Goal: Task Accomplishment & Management: Manage account settings

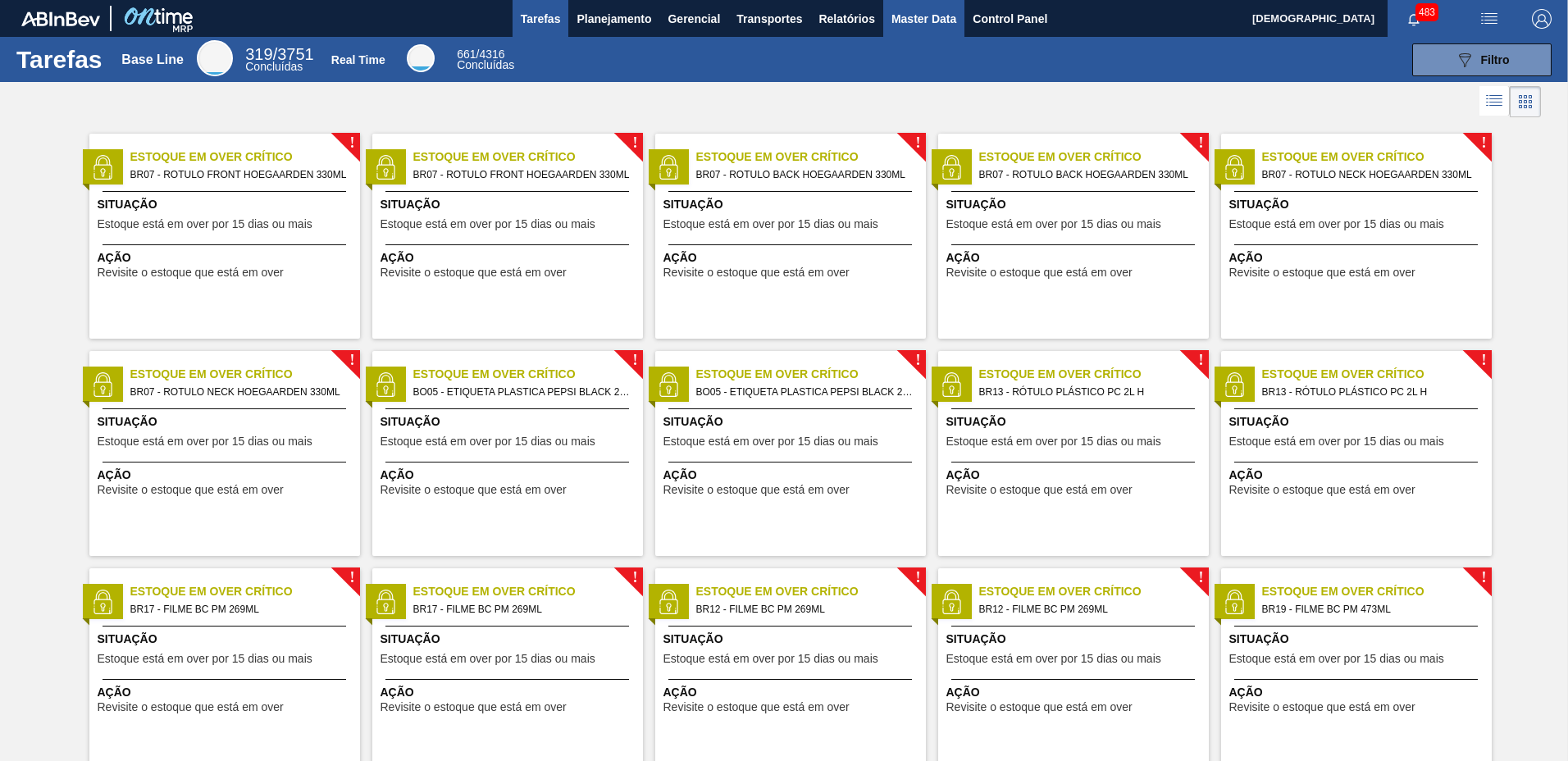
click at [918, 16] on span "Master Data" at bounding box center [924, 18] width 65 height 19
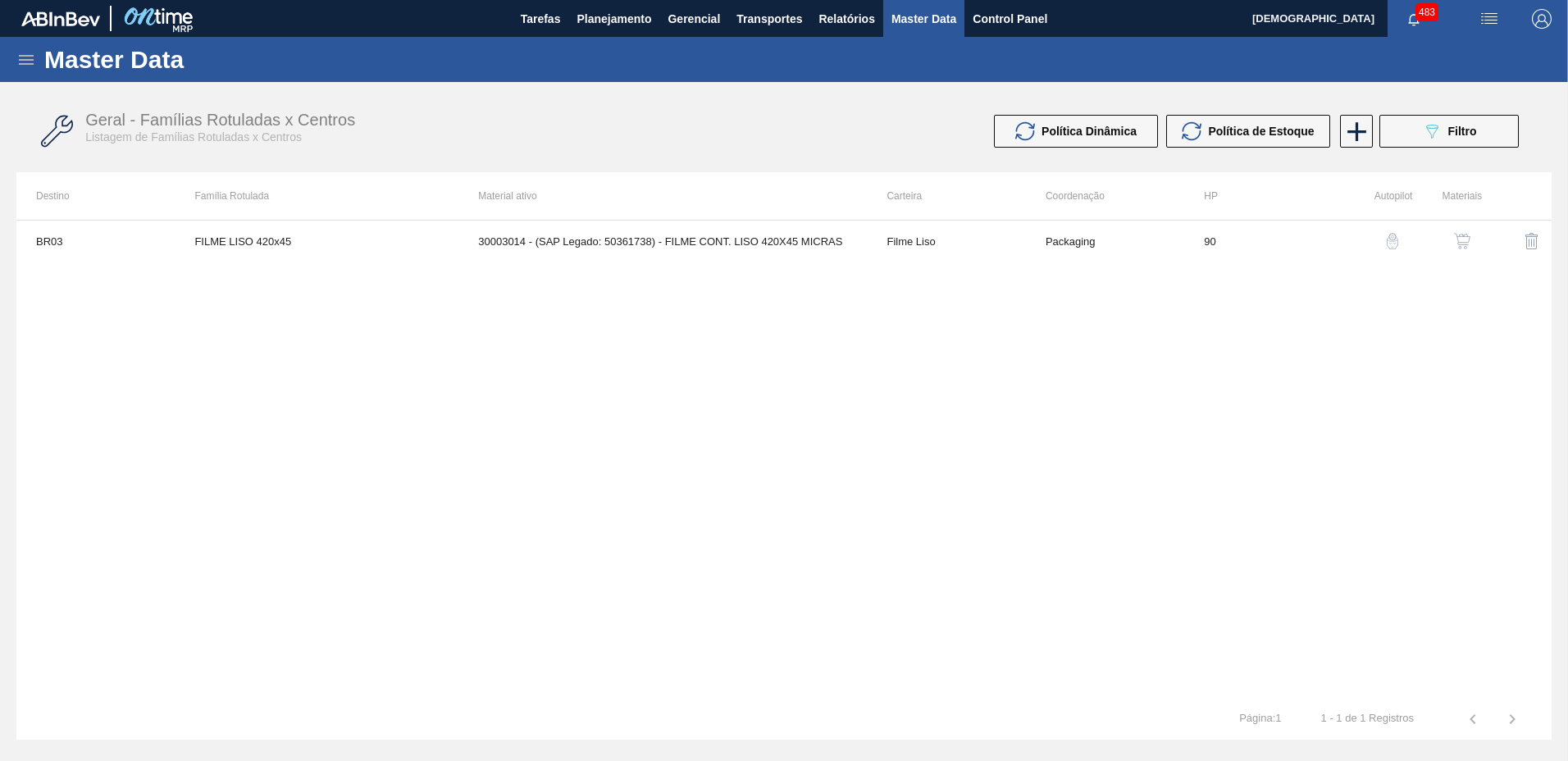
click at [15, 61] on div "Master Data" at bounding box center [784, 59] width 1568 height 45
click at [27, 54] on icon at bounding box center [26, 60] width 19 height 19
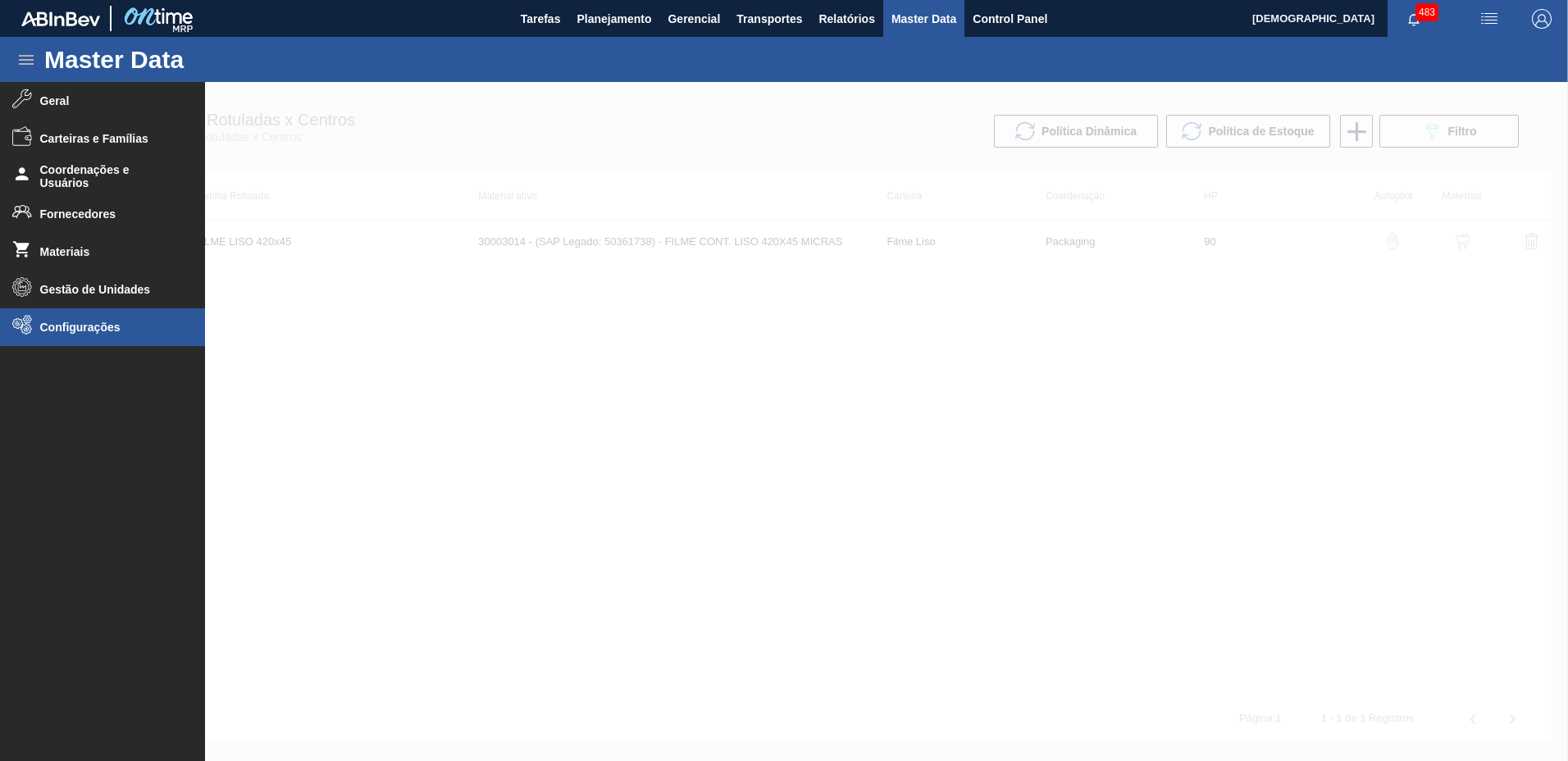
click at [137, 328] on span "Configurações" at bounding box center [108, 327] width 136 height 13
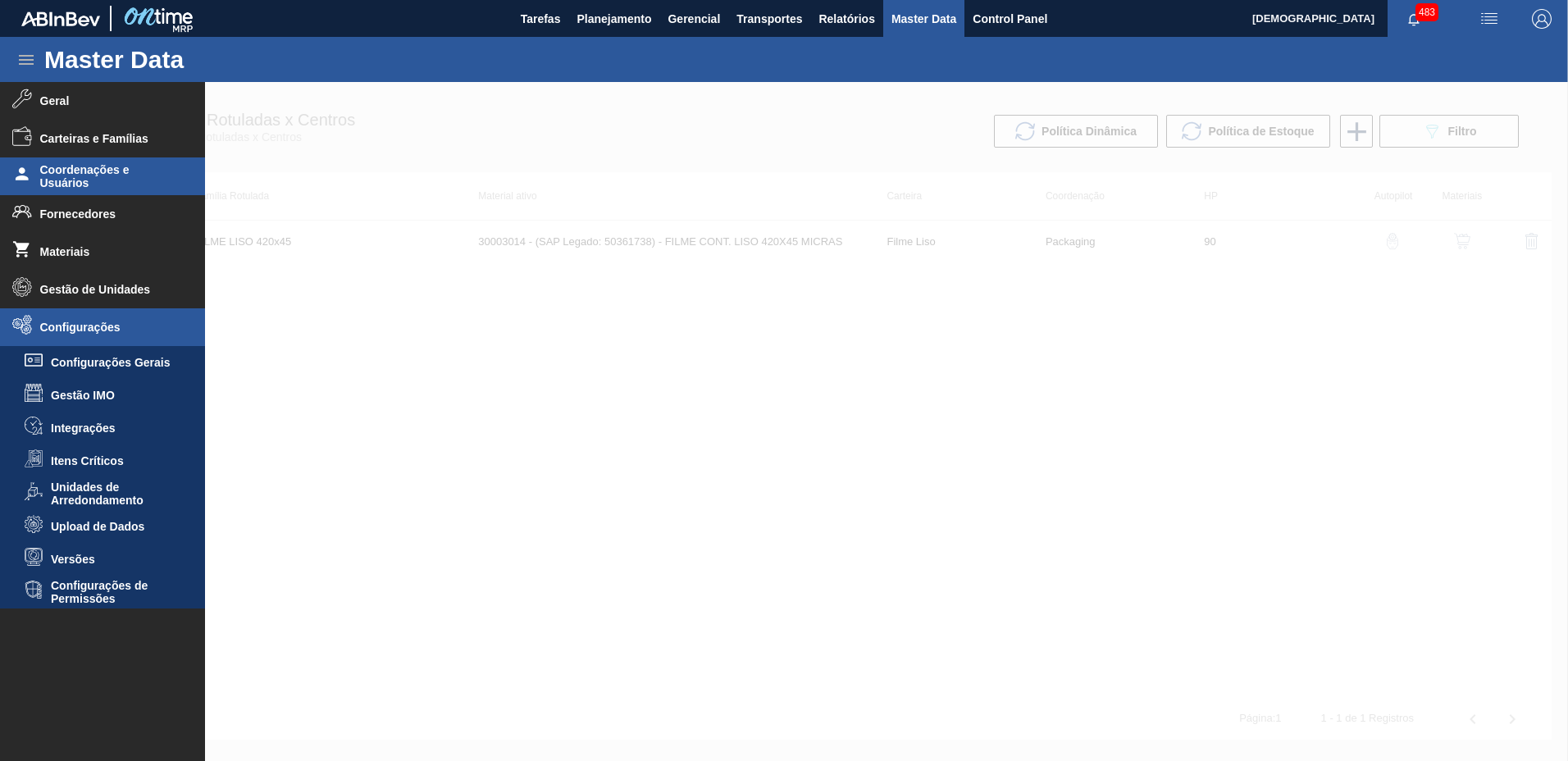
click at [100, 187] on span "Coordenações e Usuários" at bounding box center [108, 176] width 136 height 26
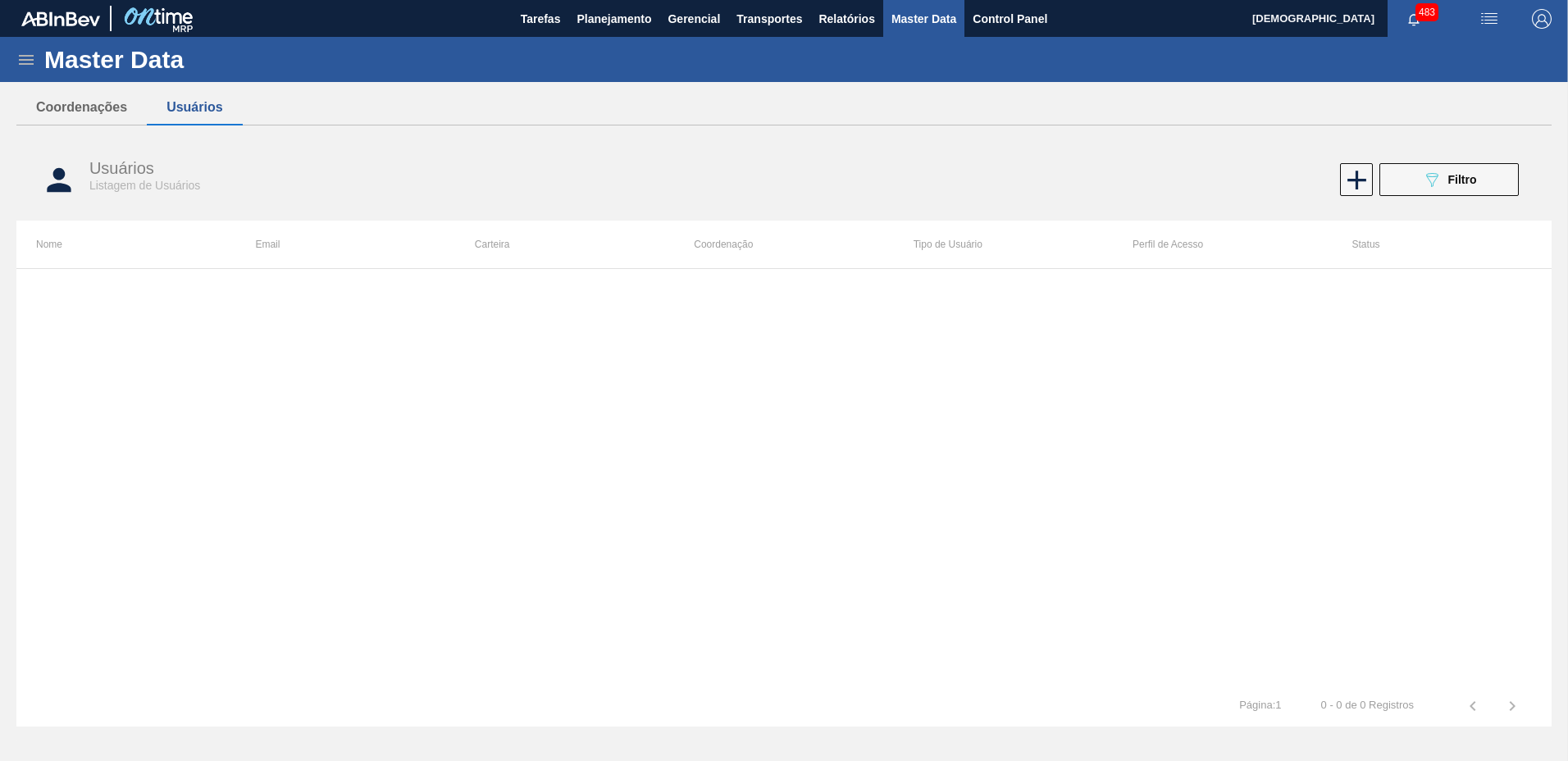
click at [26, 60] on icon at bounding box center [26, 59] width 15 height 10
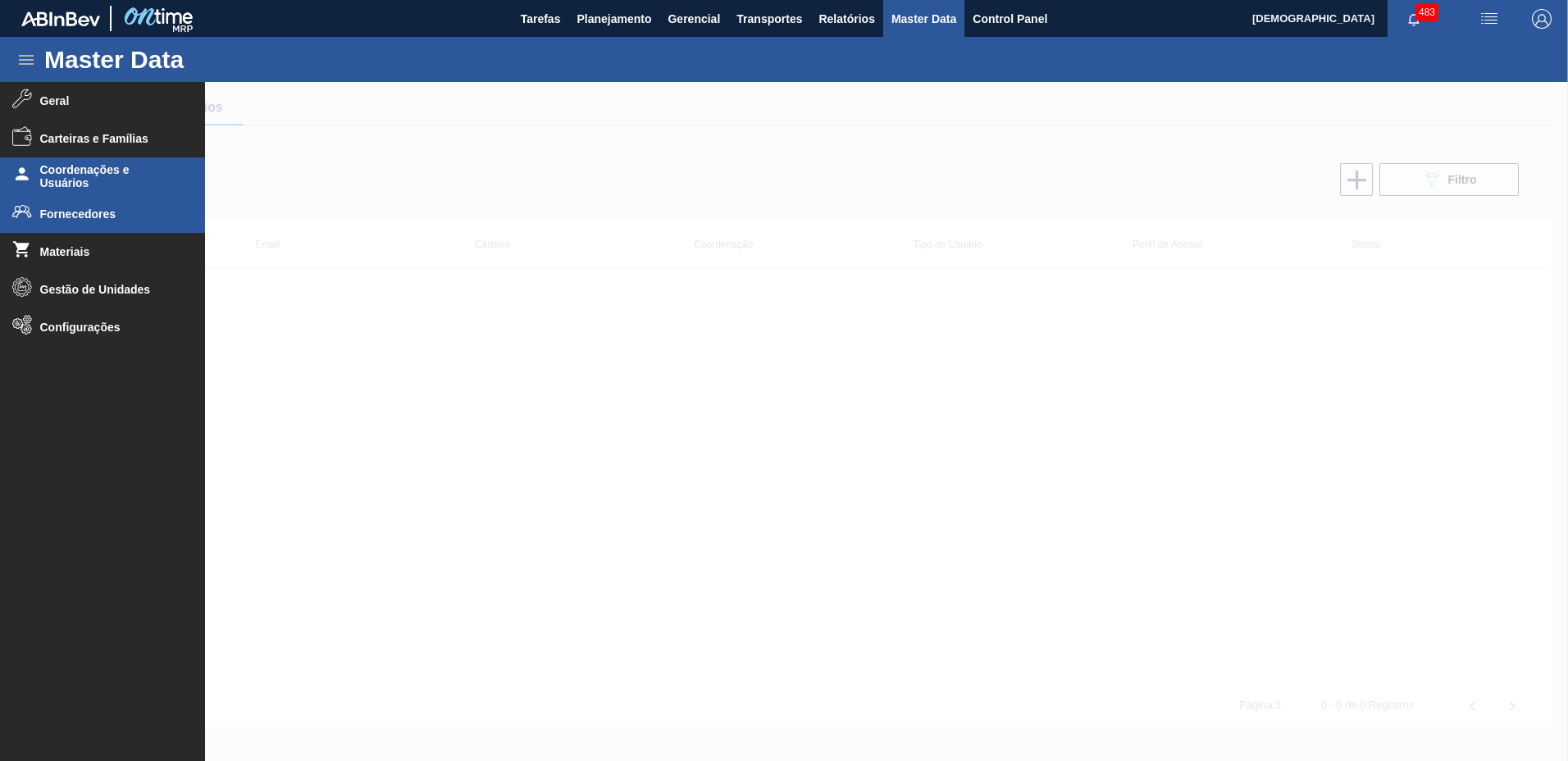
click at [114, 218] on span "Fornecedores" at bounding box center [108, 214] width 136 height 13
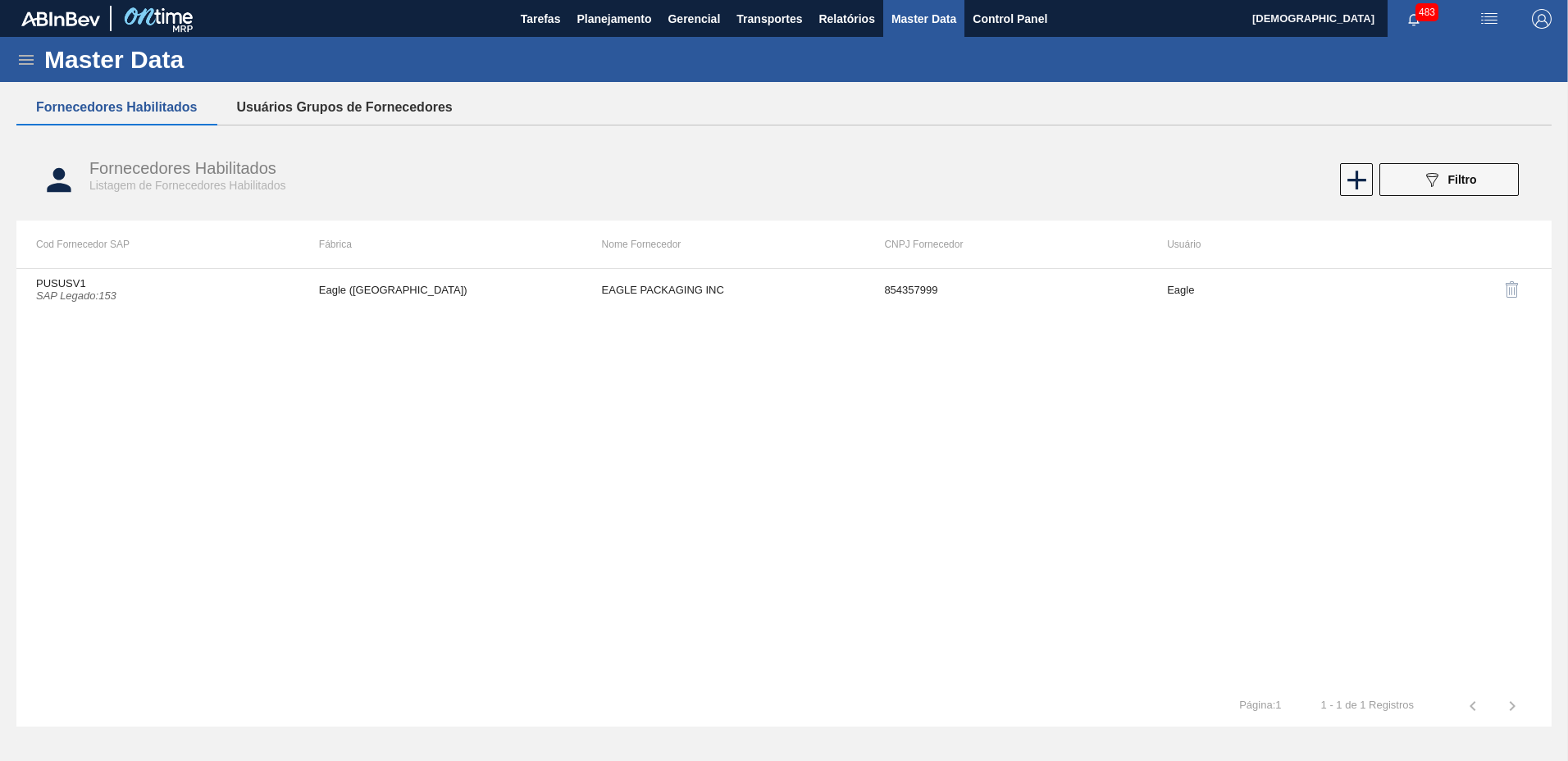
click at [352, 115] on button "Usuários Grupos de Fornecedores" at bounding box center [345, 107] width 255 height 34
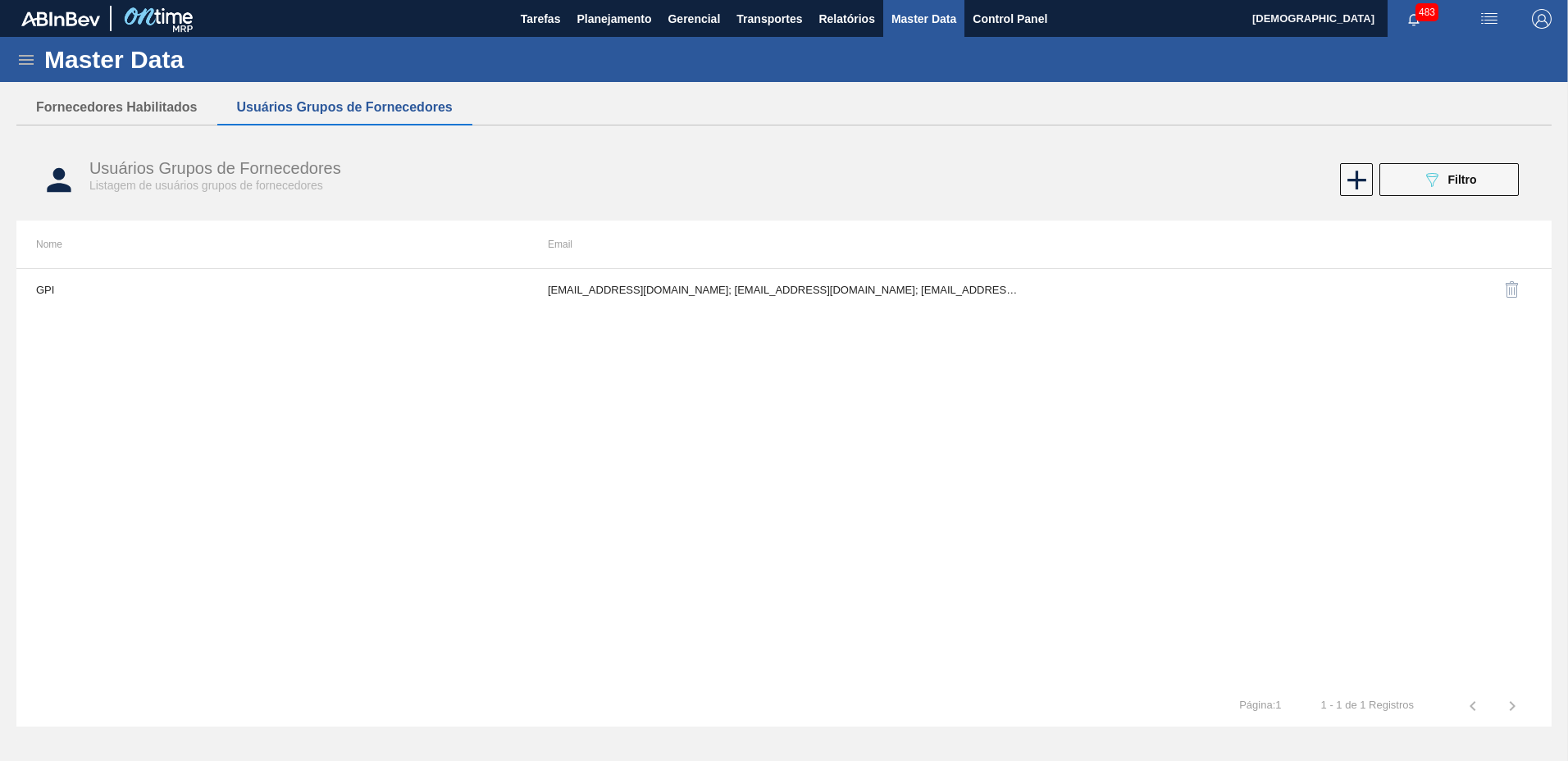
click at [1490, 159] on div "Usuários Grupos de Fornecedores Listagem de usuários grupos de fornecedores 089…" at bounding box center [784, 180] width 1535 height 62
click at [1484, 178] on button "089F7B8B-B2A5-4AFE-B5C0-19BA573D28AC Filtro" at bounding box center [1449, 179] width 139 height 33
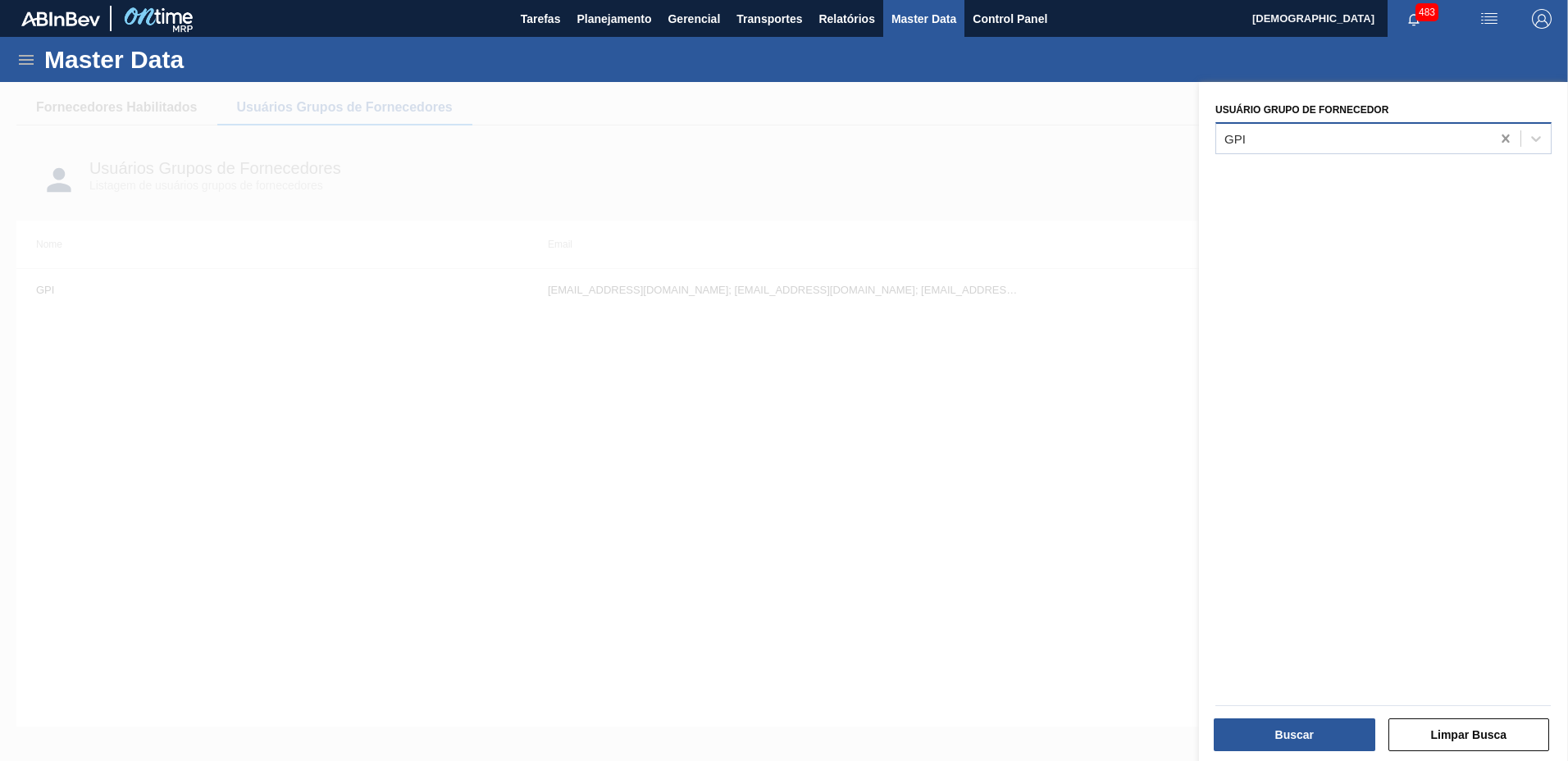
click at [1501, 139] on icon at bounding box center [1505, 138] width 17 height 17
click at [1409, 137] on div at bounding box center [1354, 137] width 275 height 24
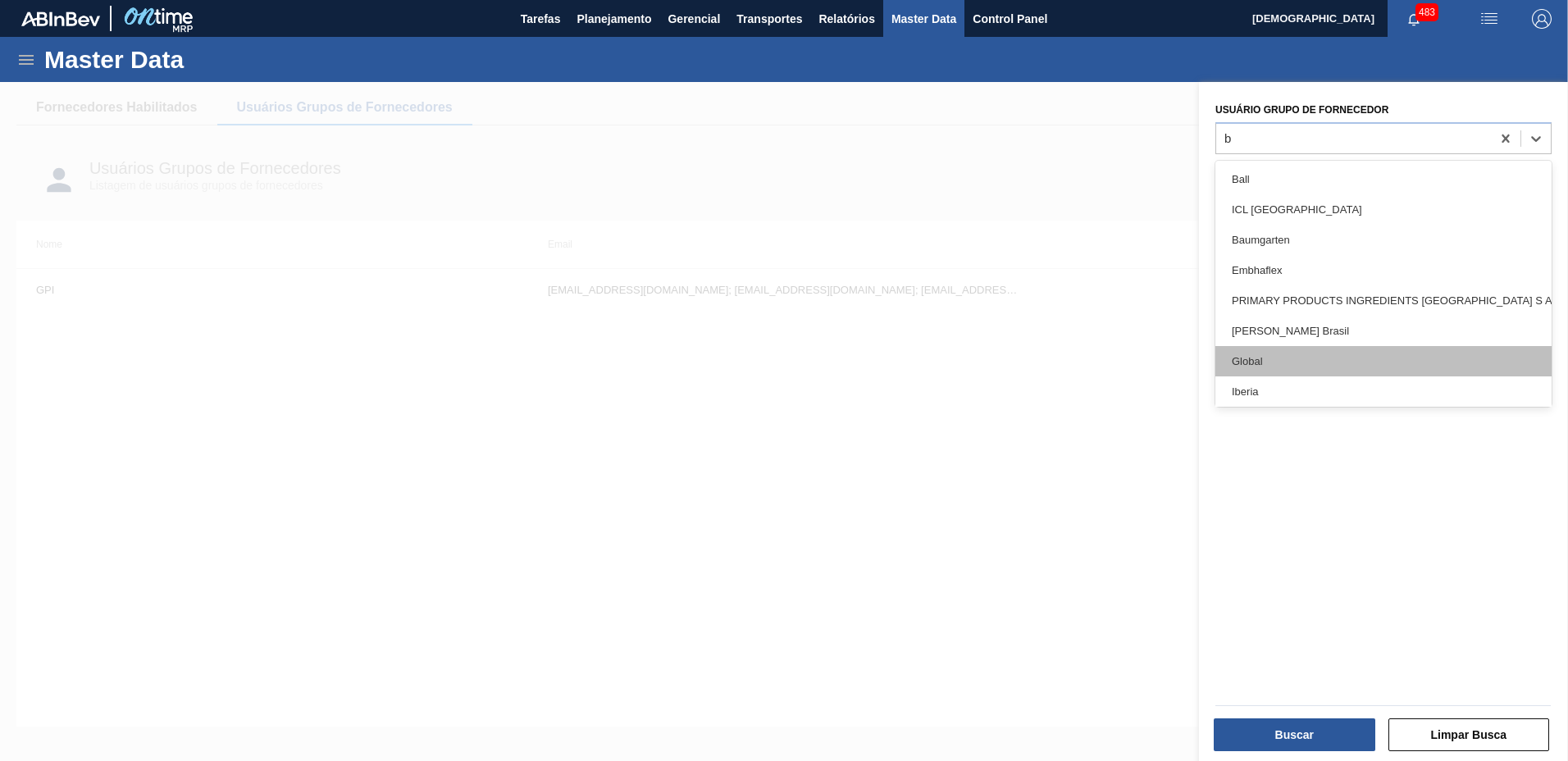
type Fornecedor "ba"
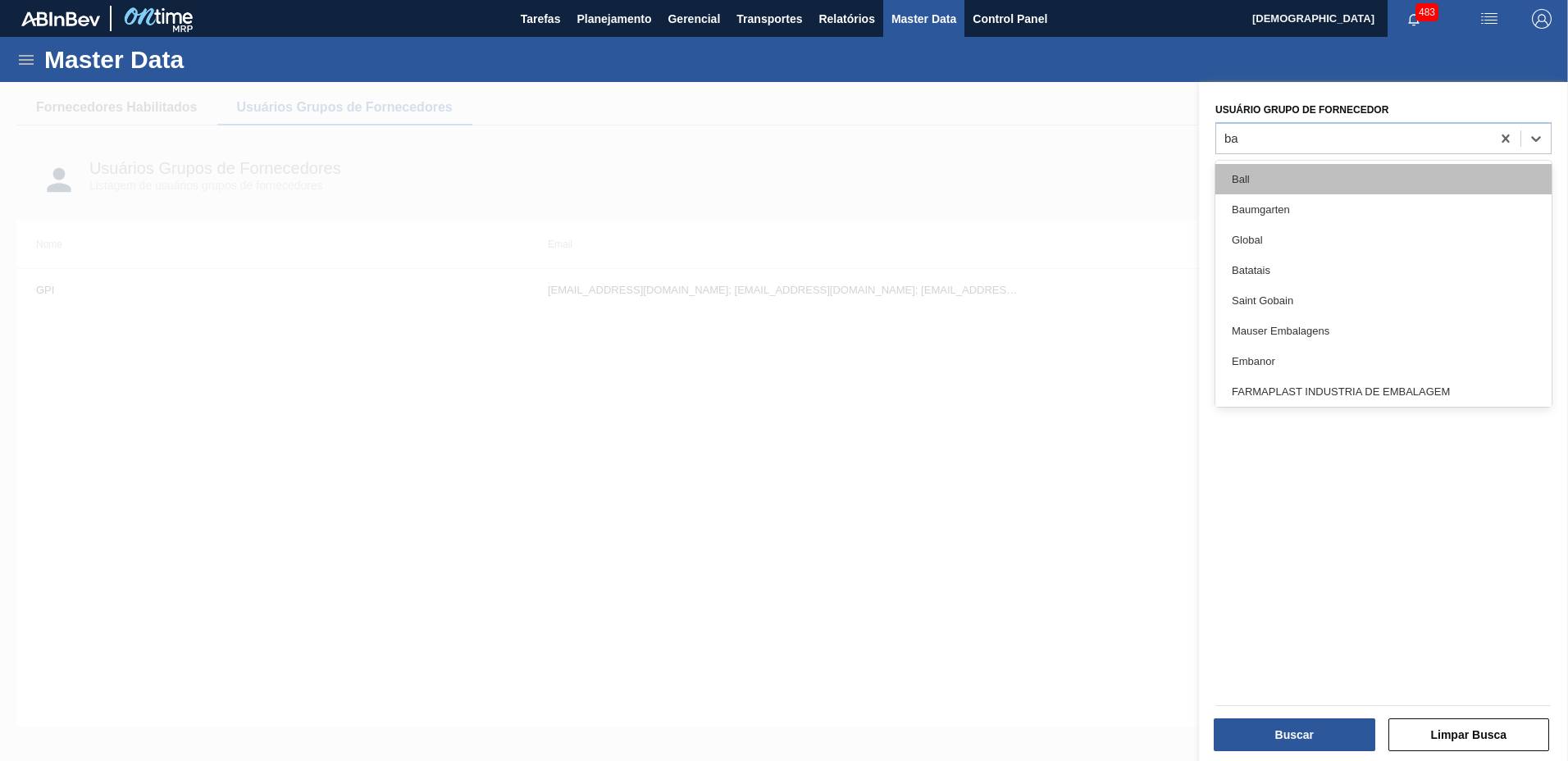
click at [1263, 176] on div "Ball" at bounding box center [1384, 179] width 337 height 30
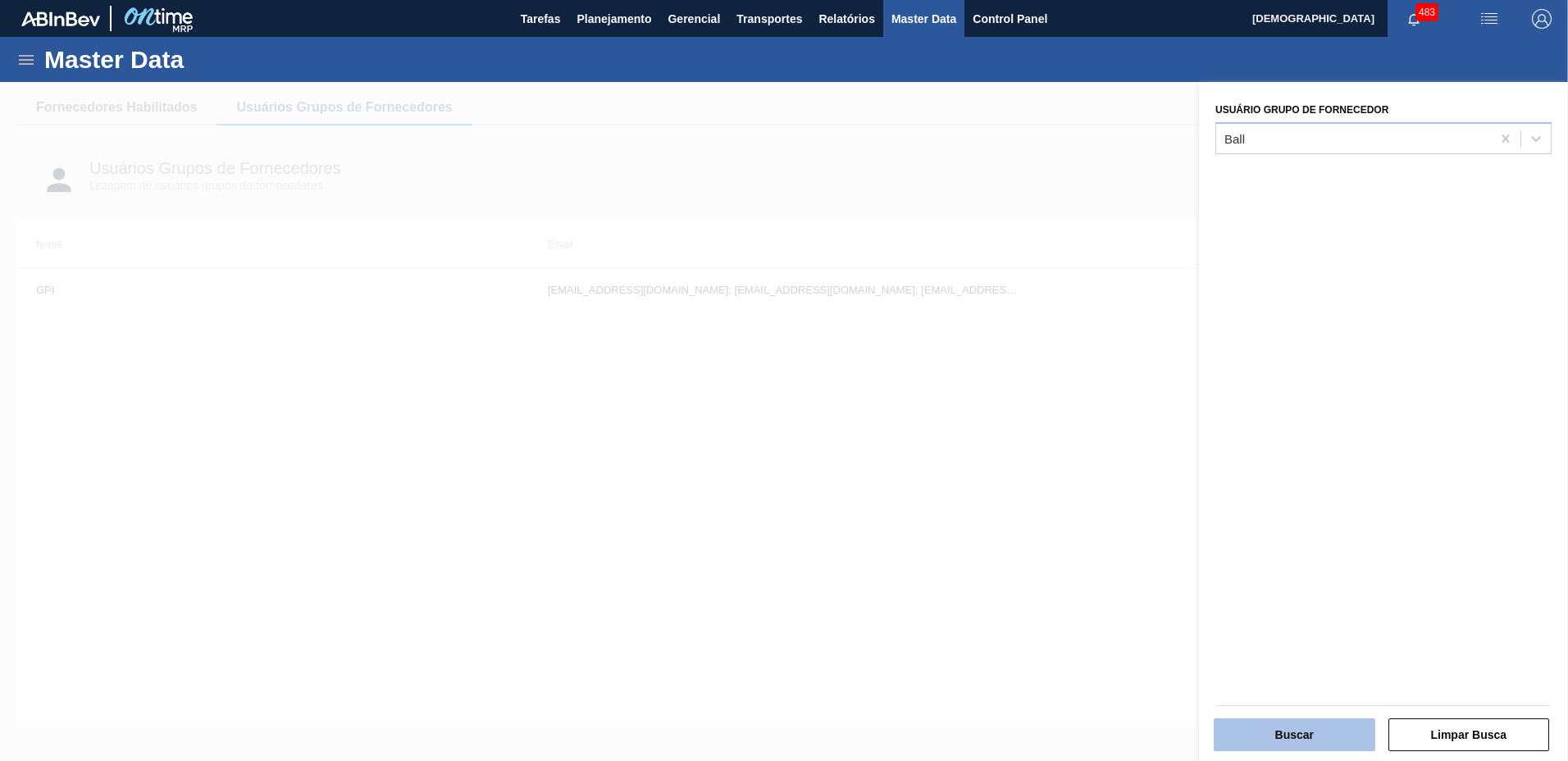
click at [1306, 735] on button "Buscar" at bounding box center [1294, 735] width 161 height 33
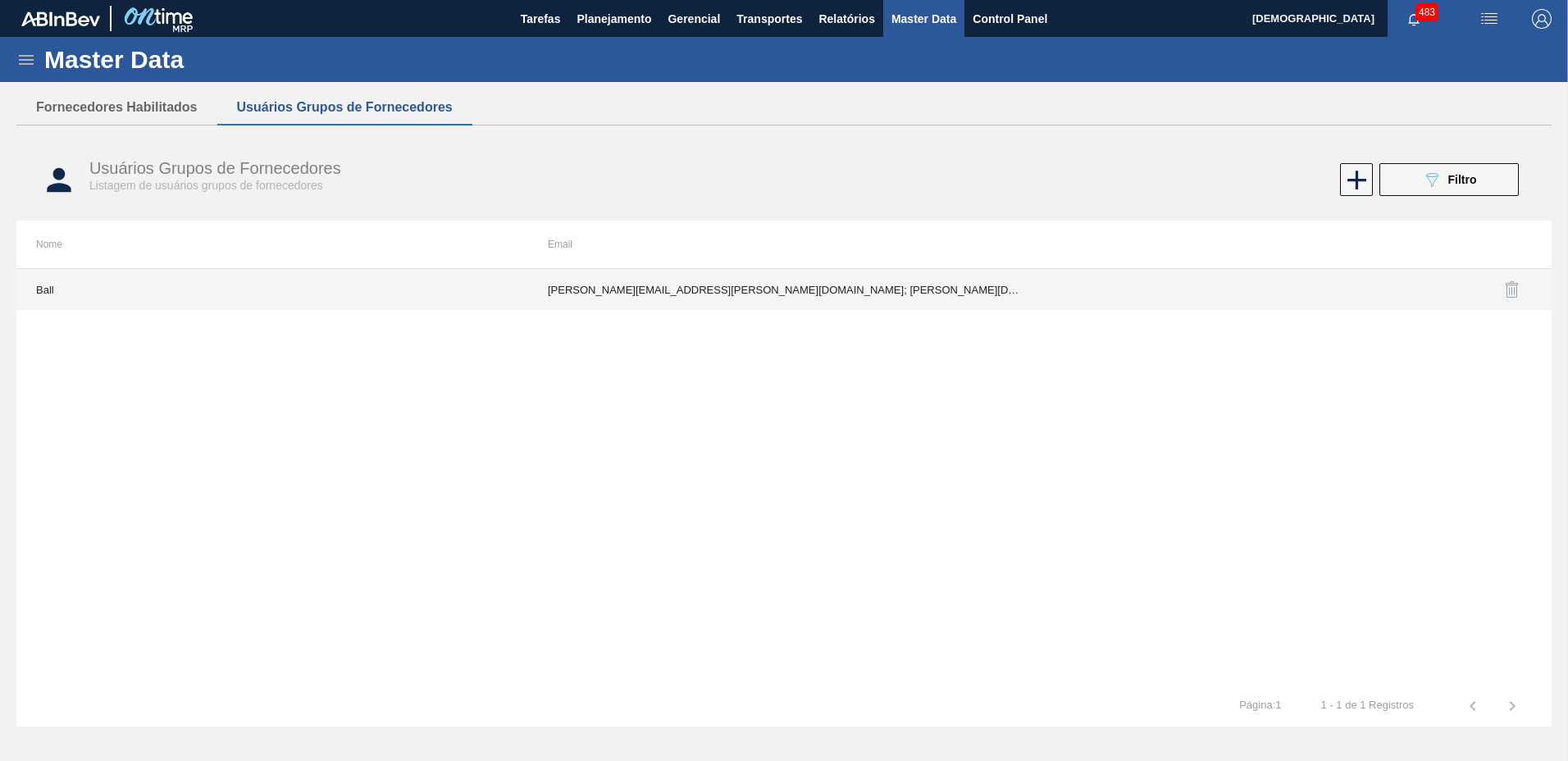
click at [798, 297] on td "[PERSON_NAME][EMAIL_ADDRESS][PERSON_NAME][DOMAIN_NAME]; [PERSON_NAME][DOMAIN_NA…" at bounding box center [784, 289] width 512 height 41
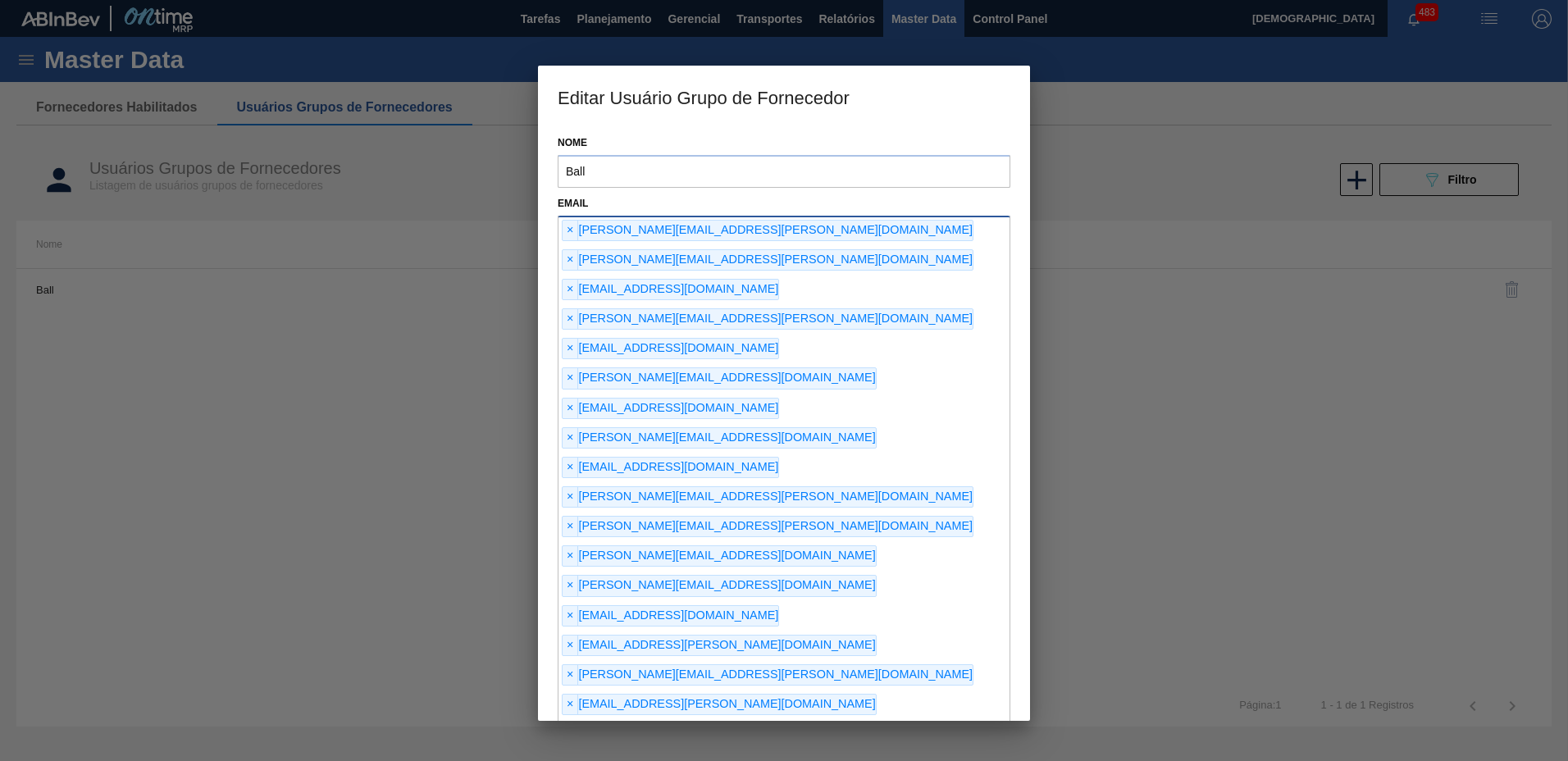
type input "[EMAIL_ADDRESS][DOMAIN_NAME]"
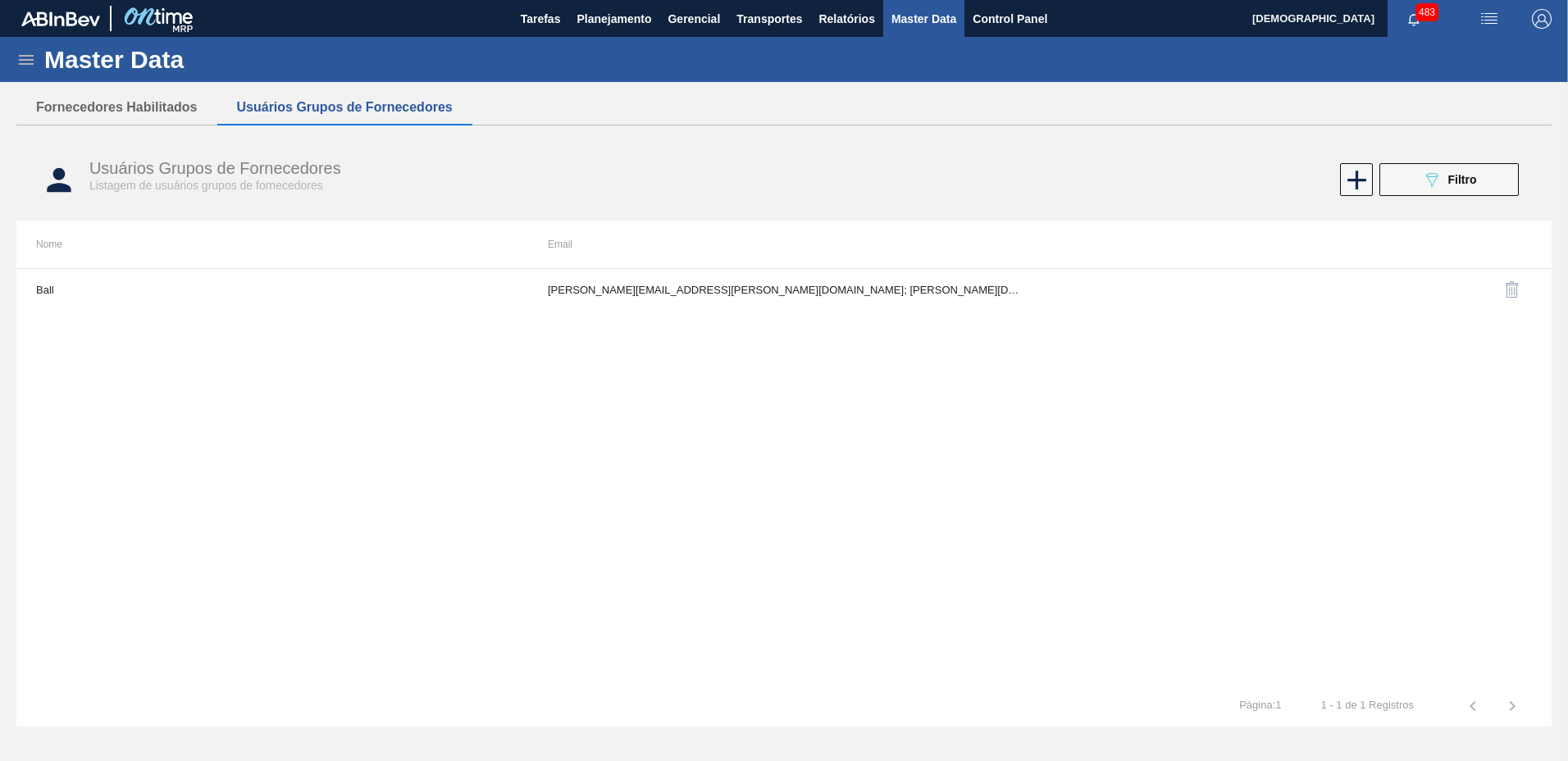
click at [620, 432] on div "Ball [EMAIL_ADDRESS][PERSON_NAME][DOMAIN_NAME]; [PERSON_NAME][DOMAIN_NAME][EMAI…" at bounding box center [784, 477] width 1535 height 417
click at [900, 165] on div "089F7B8B-B2A5-4AFE-B5C0-19BA573D28AC Filtro" at bounding box center [1165, 179] width 725 height 33
click at [1065, 117] on div "Fornecedores Habilitados Usuários Grupos de Fornecedores" at bounding box center [784, 107] width 1535 height 35
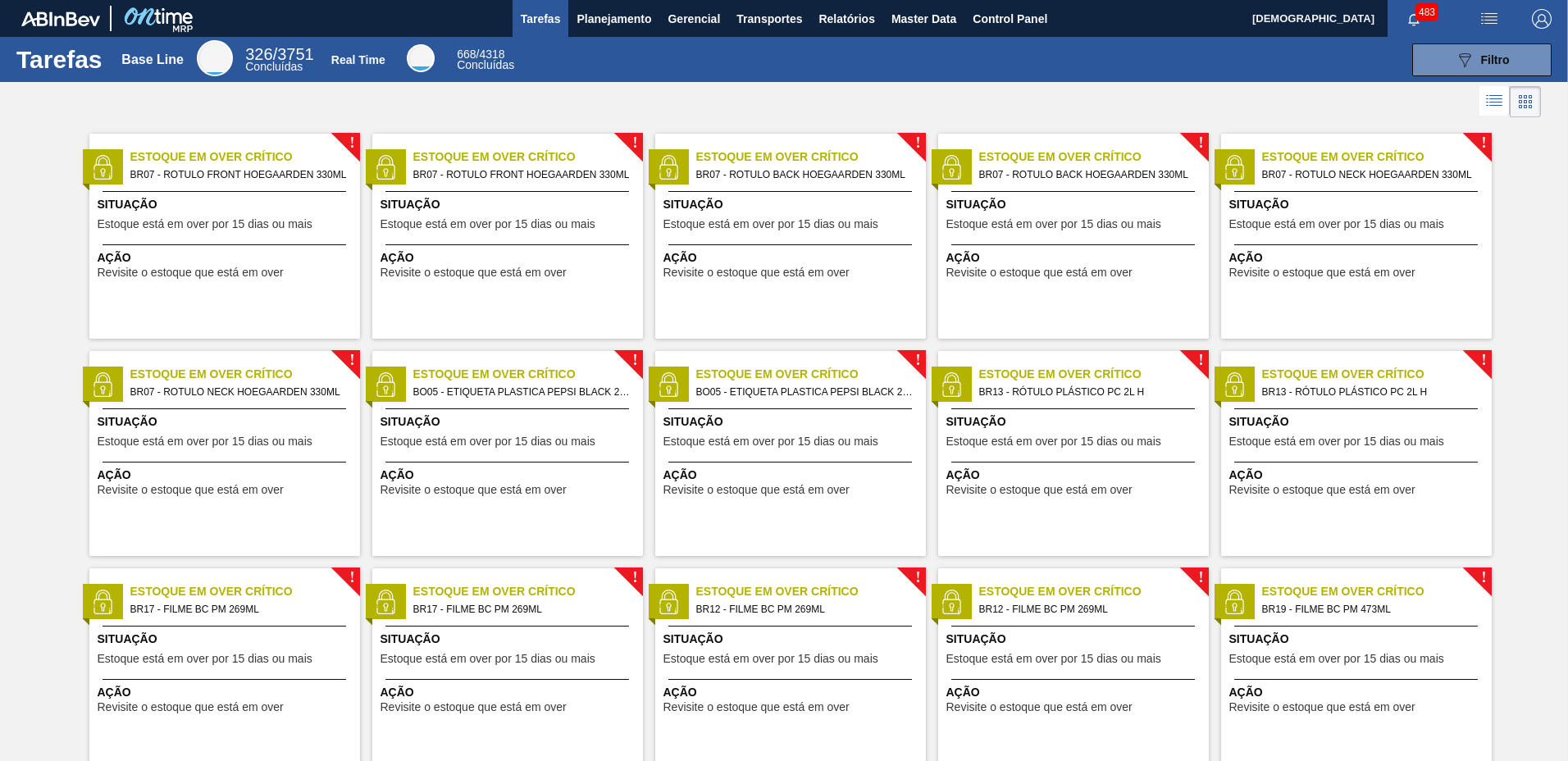
click at [1538, 22] on img "button" at bounding box center [1542, 18] width 19 height 19
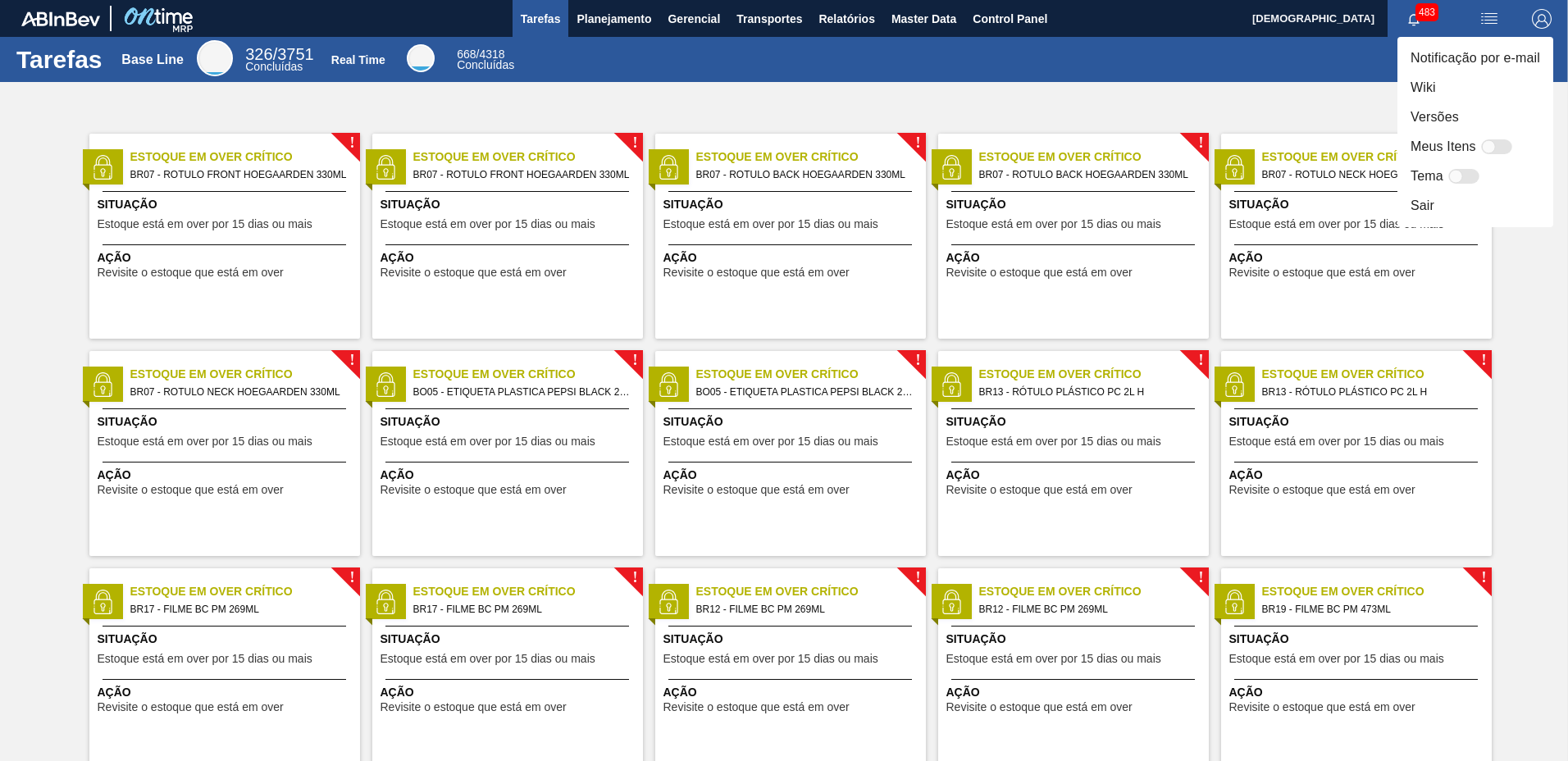
click at [1438, 102] on li "Versões" at bounding box center [1476, 117] width 156 height 30
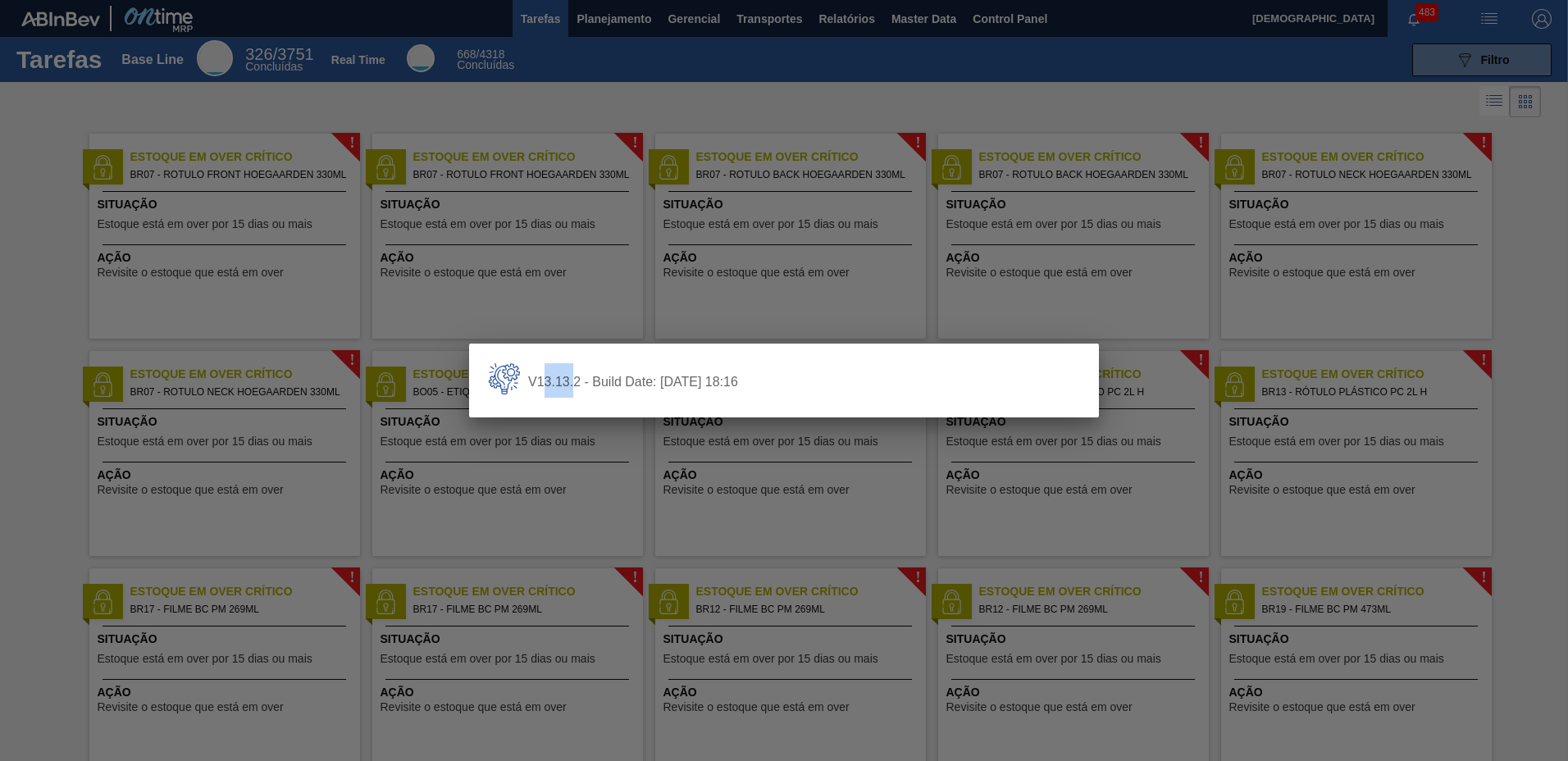
drag, startPoint x: 542, startPoint y: 382, endPoint x: 578, endPoint y: 384, distance: 36.1
click at [577, 384] on label "V13.13.2 - Build Date: 11/08/2025 18:16" at bounding box center [629, 381] width 218 height 14
